Goal: Task Accomplishment & Management: Complete application form

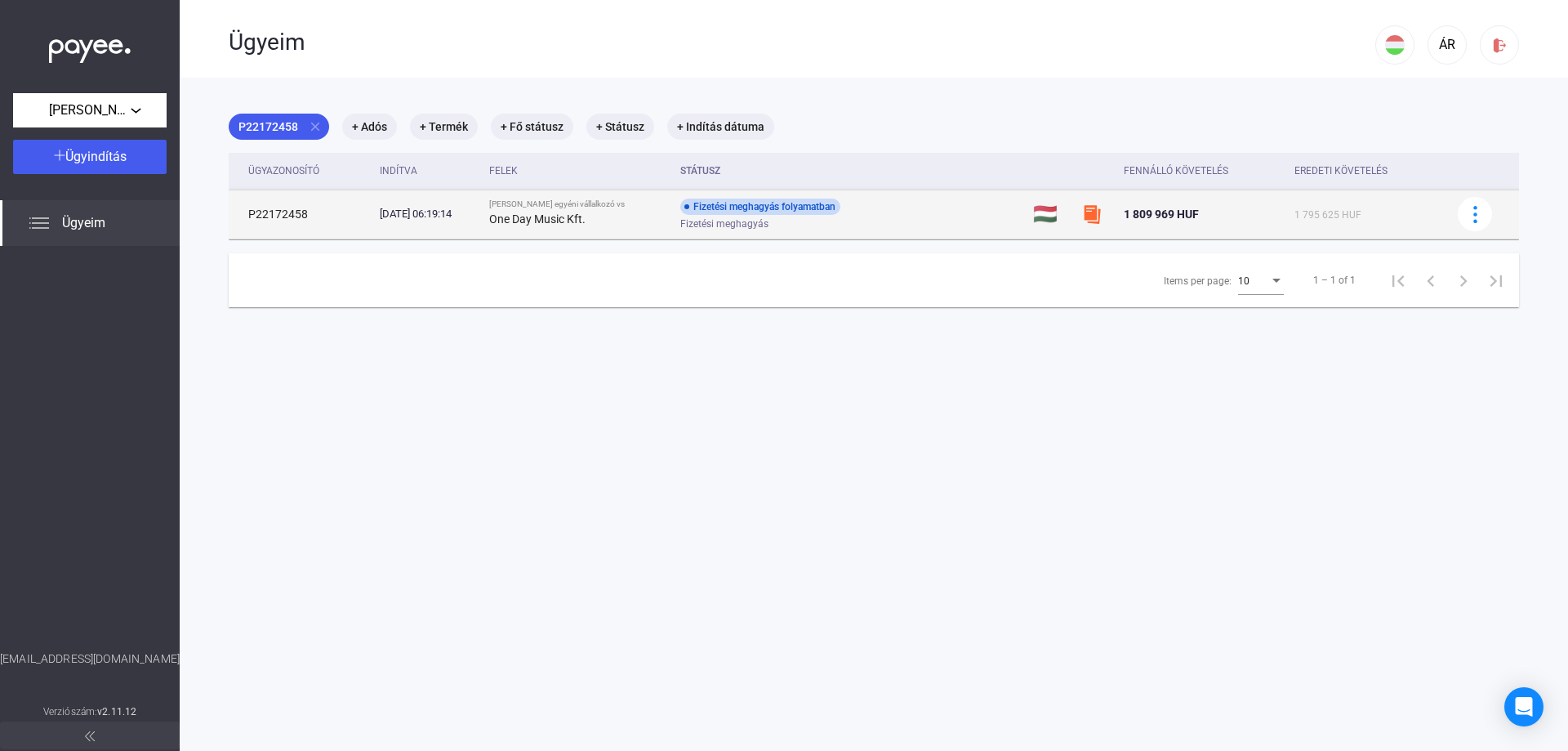
click at [725, 233] on span "Fizetési meghagyás" at bounding box center [724, 223] width 89 height 20
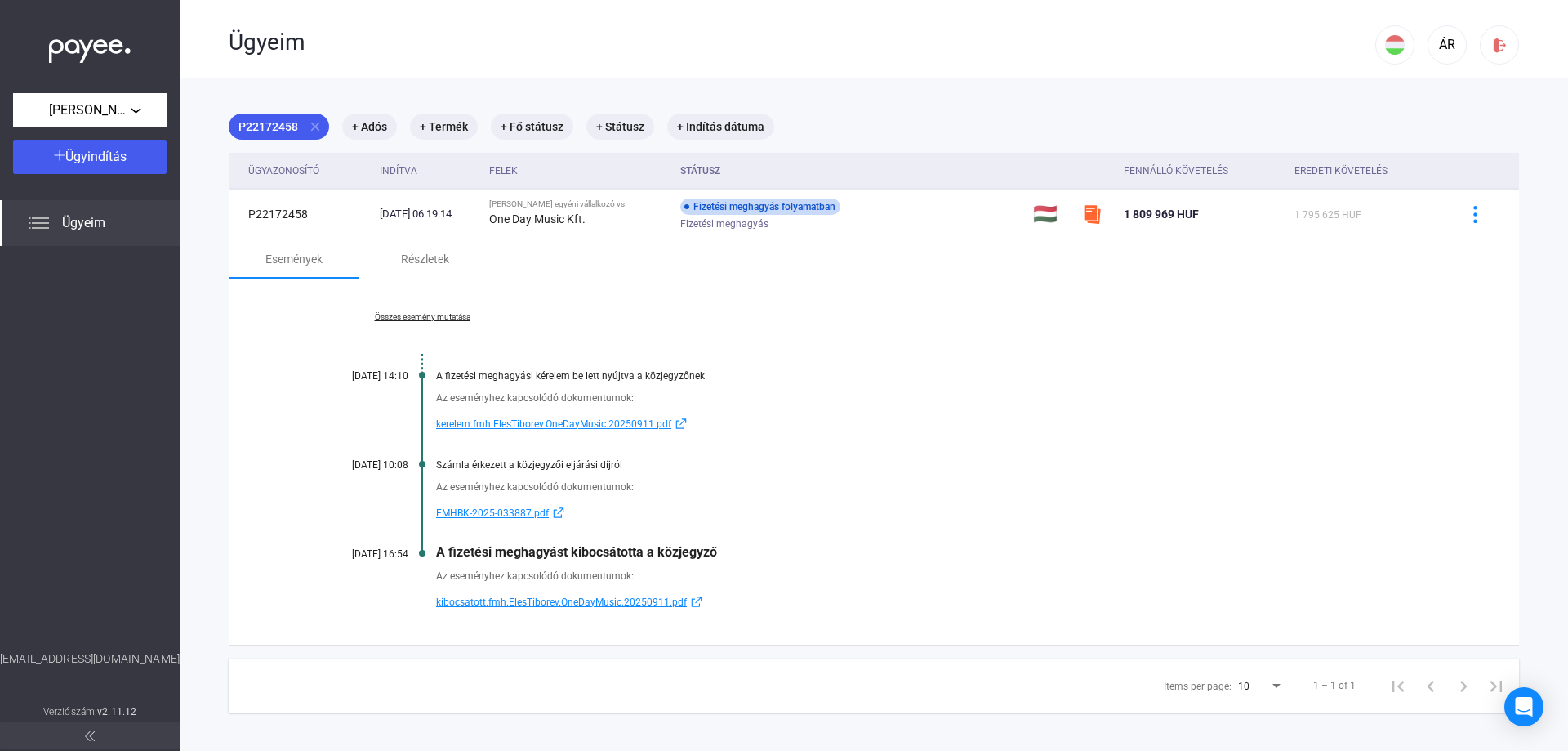
click at [50, 238] on div "Ügyeim" at bounding box center [89, 223] width 180 height 46
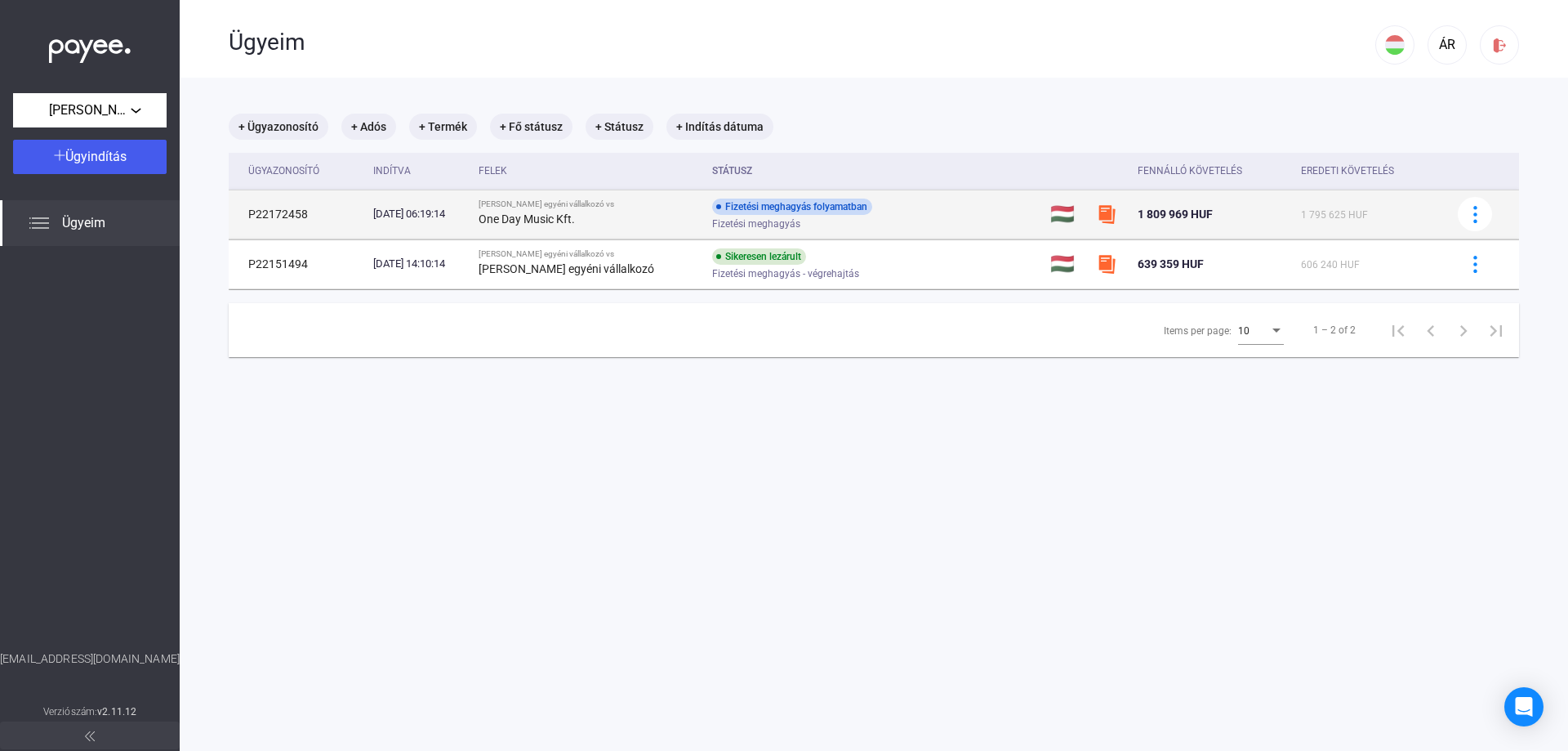
click at [747, 221] on span "Fizetési meghagyás" at bounding box center [757, 223] width 89 height 20
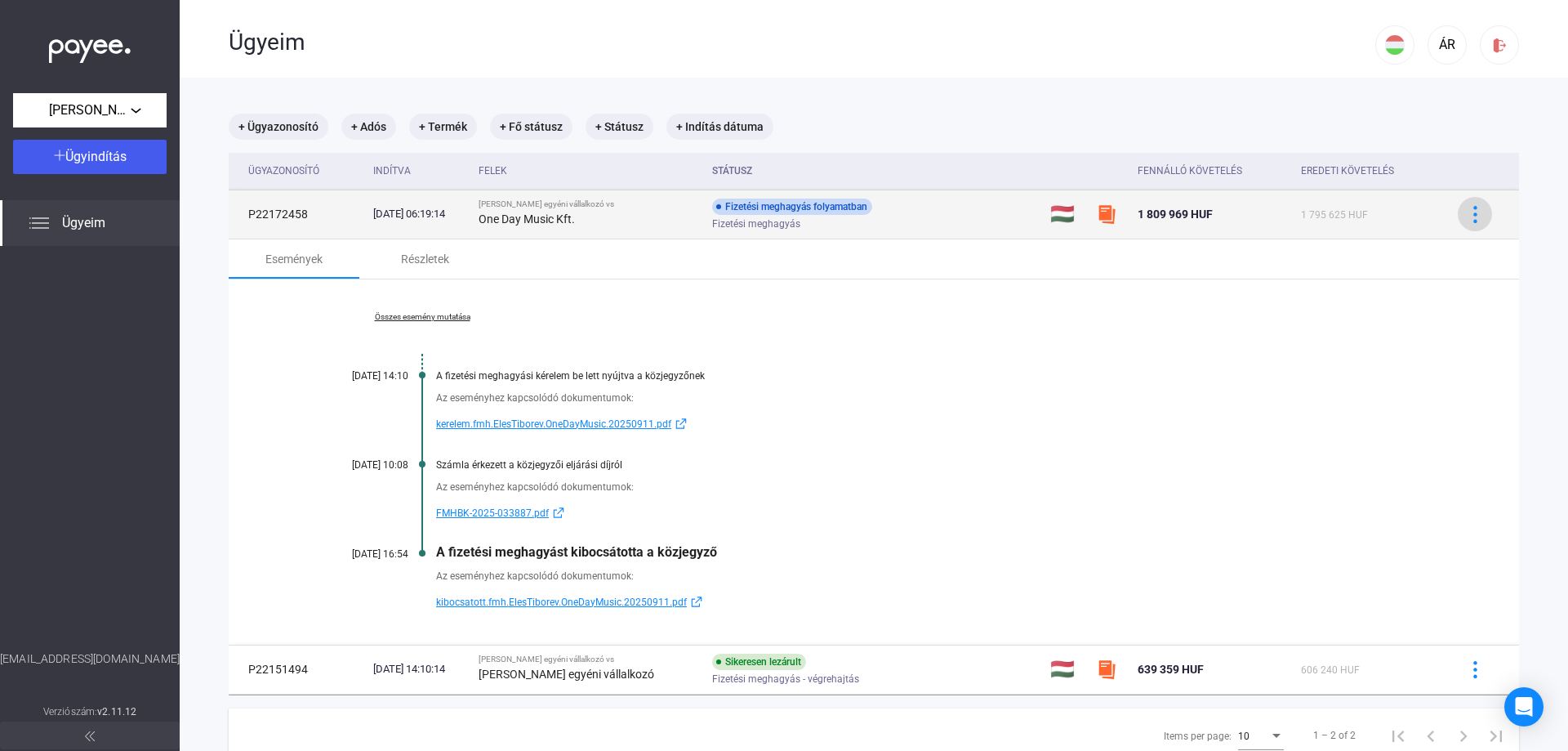
click at [1467, 213] on img at bounding box center [1475, 215] width 17 height 17
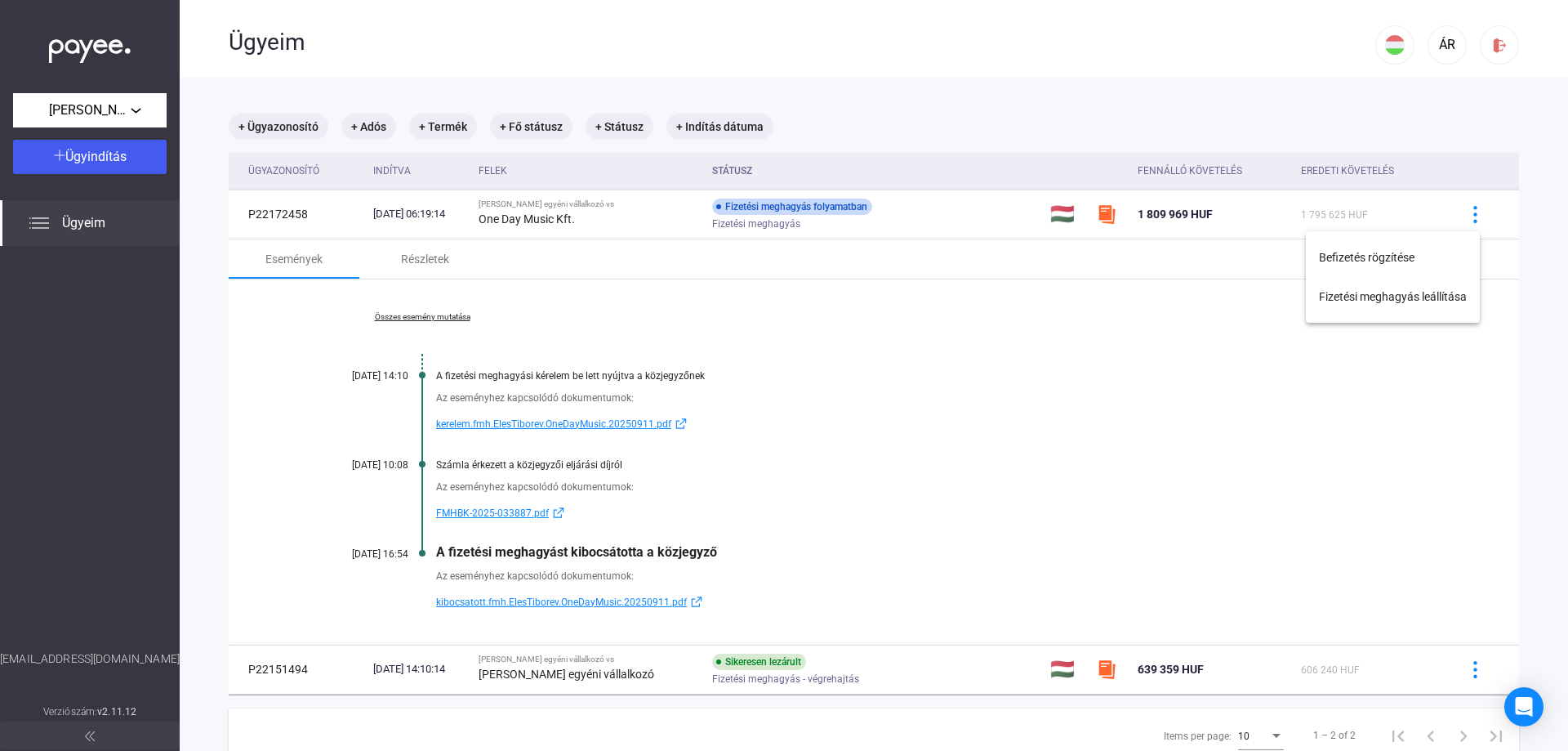
click at [738, 554] on div at bounding box center [784, 375] width 1568 height 751
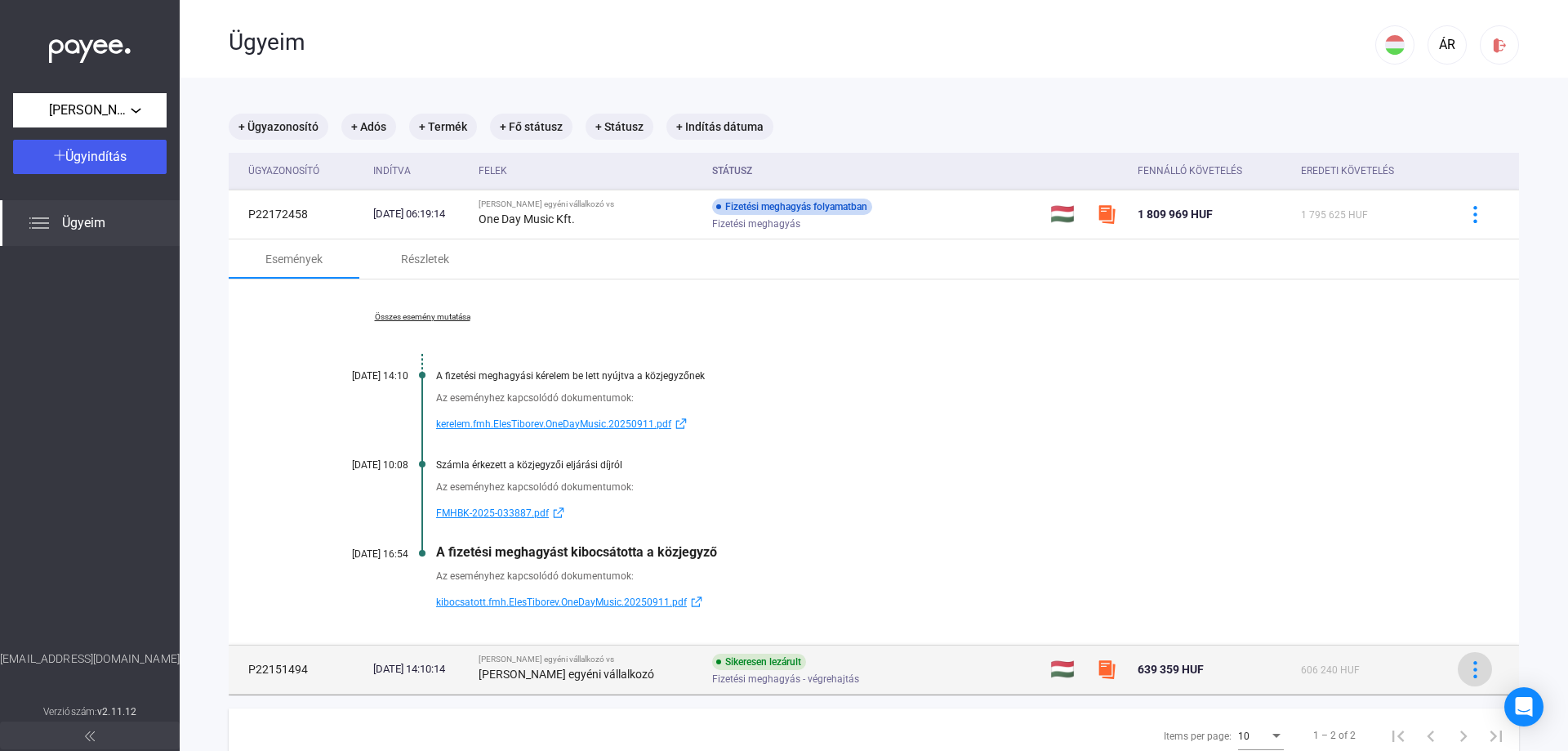
click at [1477, 675] on button at bounding box center [1475, 669] width 34 height 34
click at [1477, 675] on div at bounding box center [784, 375] width 1568 height 751
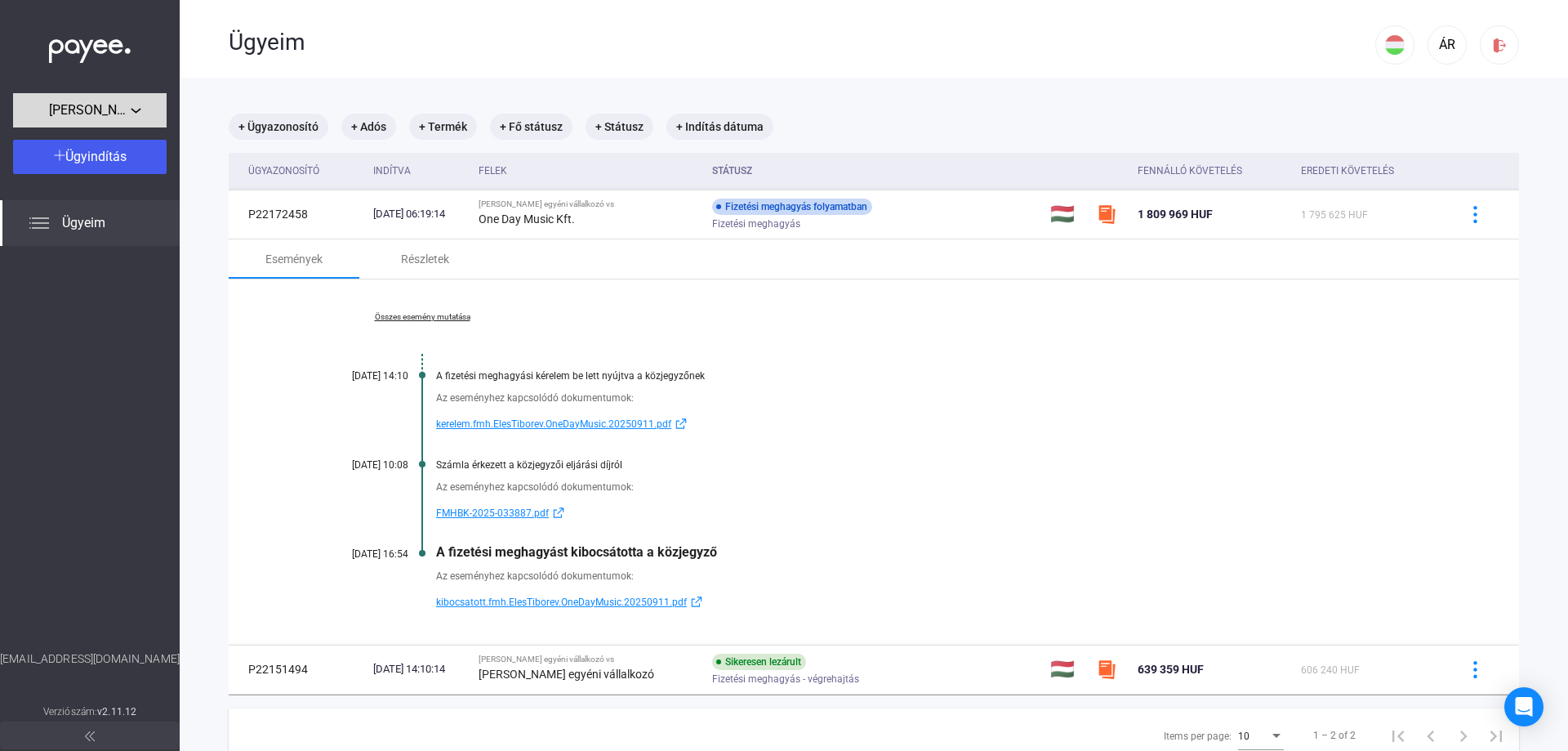
click at [141, 105] on div "[PERSON_NAME] egyéni vállalkozó" at bounding box center [89, 111] width 144 height 20
click at [112, 161] on button "[PERSON_NAME] egyéni vállalkozó" at bounding box center [95, 147] width 164 height 39
click at [40, 230] on img at bounding box center [39, 222] width 20 height 20
click at [86, 149] on span "Ügyindítás" at bounding box center [96, 156] width 61 height 15
